Goal: Ask a question

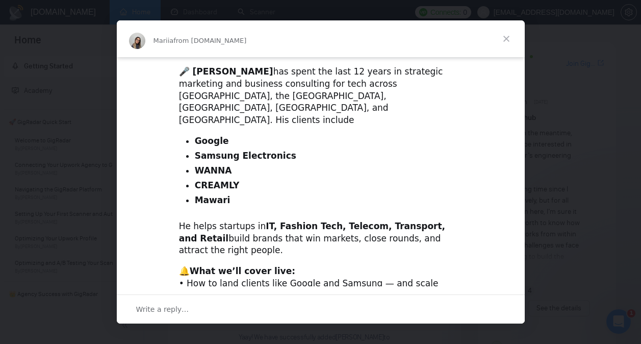
scroll to position [382, 0]
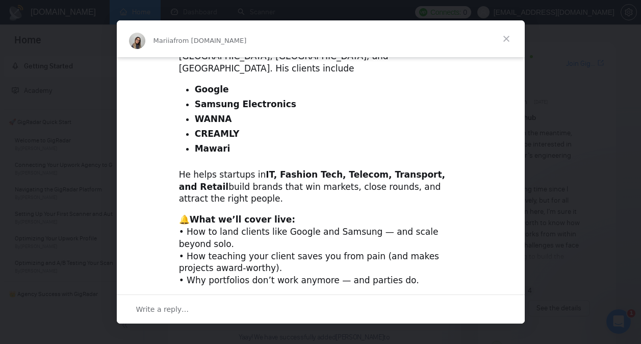
click at [507, 35] on span "Close" at bounding box center [506, 38] width 37 height 37
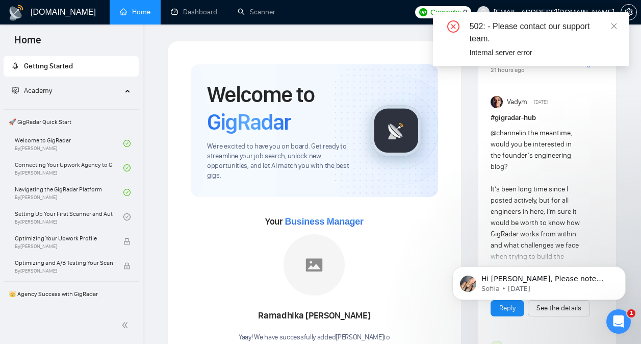
scroll to position [0, 0]
click at [615, 27] on icon "close" at bounding box center [615, 26] width 6 height 6
click at [614, 26] on icon "close" at bounding box center [615, 26] width 6 height 6
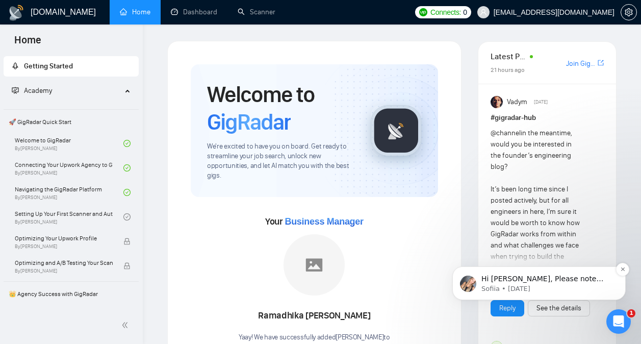
click at [535, 272] on div "Hi Derek, Please note that if I extend your subscription till November 9th, you…" at bounding box center [538, 283] width 173 height 34
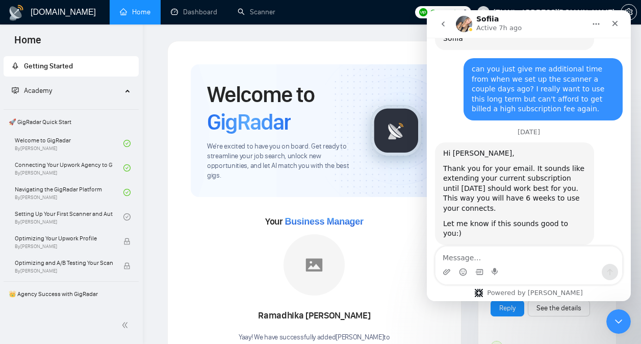
scroll to position [2532, 0]
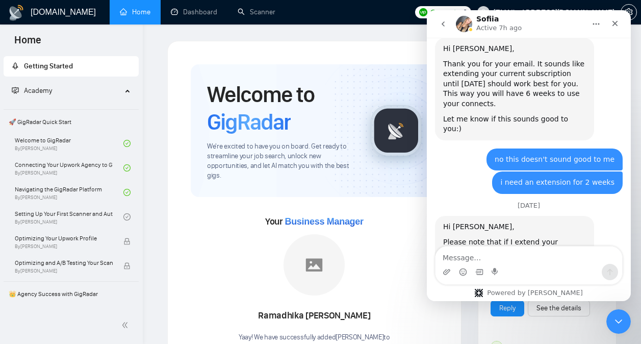
click at [438, 22] on button "go back" at bounding box center [443, 23] width 19 height 19
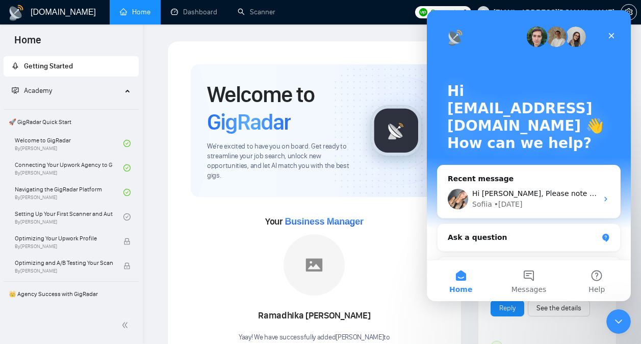
scroll to position [0, 0]
click at [524, 279] on button "Messages" at bounding box center [529, 280] width 68 height 41
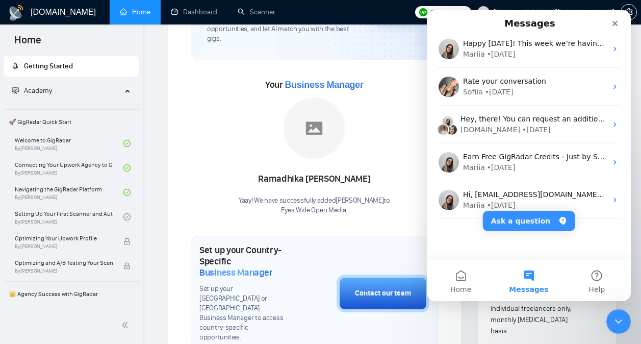
scroll to position [137, 0]
click at [380, 274] on button "Contact our team" at bounding box center [383, 293] width 93 height 38
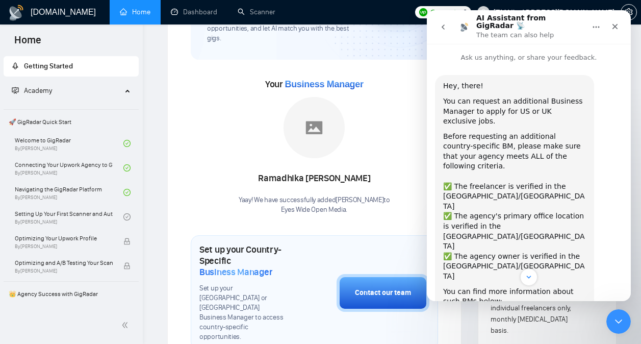
scroll to position [75, 0]
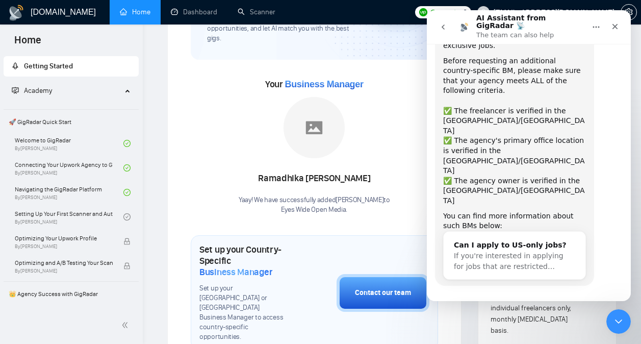
click at [560, 305] on button "Yes, I meet all of the criteria - request a new BM" at bounding box center [530, 320] width 173 height 30
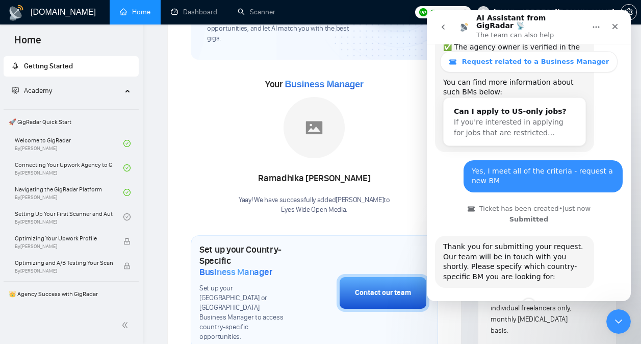
scroll to position [240, 0]
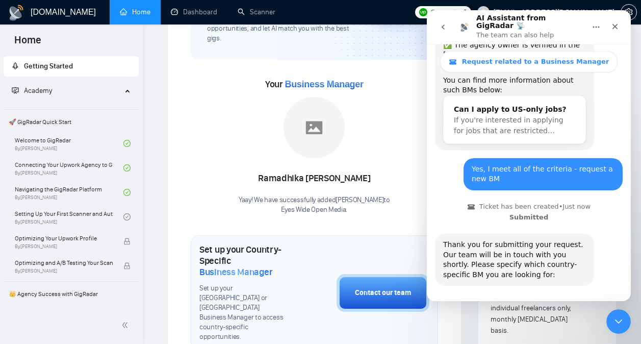
click at [539, 305] on button "🇺🇸 US-based business manager" at bounding box center [554, 315] width 128 height 20
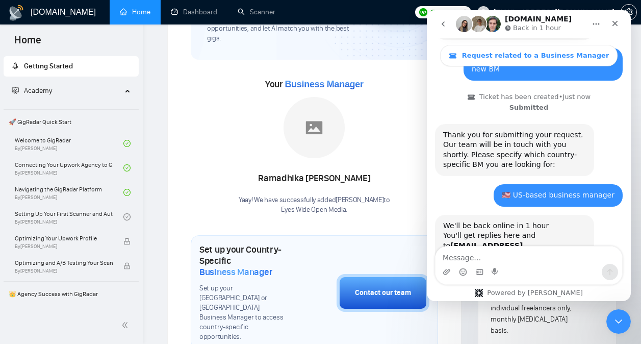
scroll to position [344, 0]
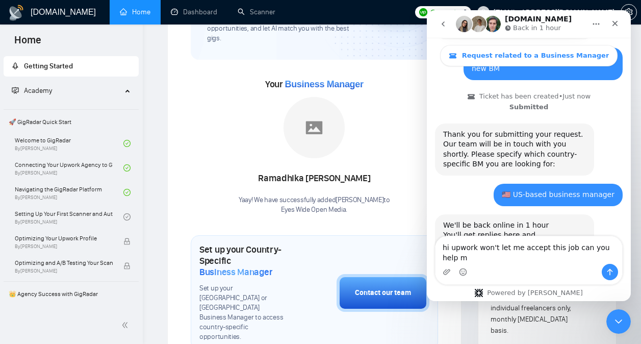
type textarea "hi upwork won't let me accept this job can you help me"
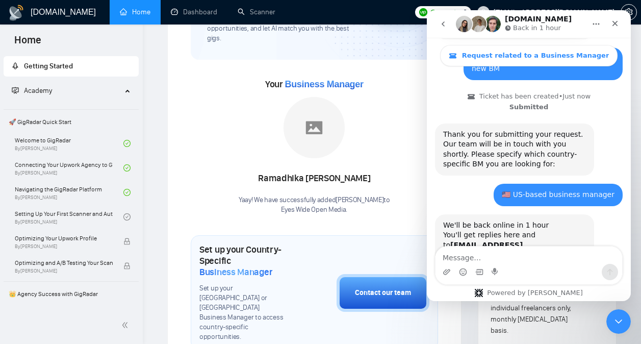
scroll to position [384, 0]
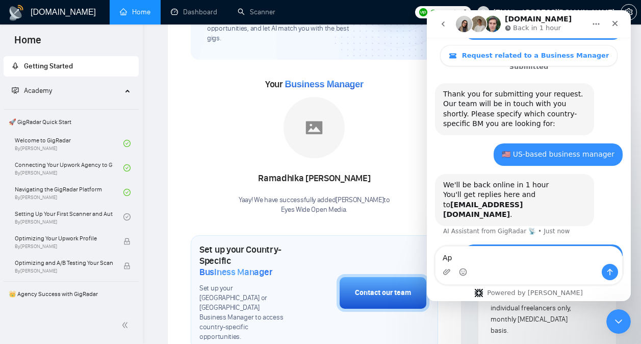
type textarea "A"
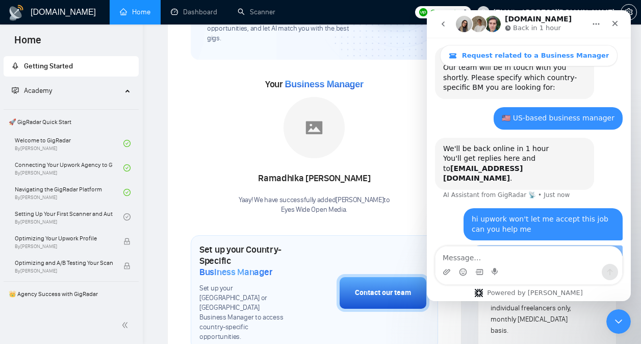
scroll to position [483, 0]
